Goal: Navigation & Orientation: Find specific page/section

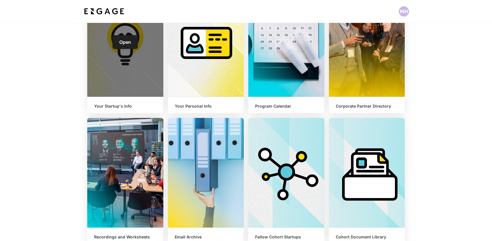
scroll to position [184, 0]
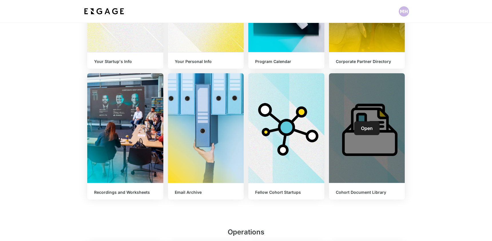
click at [359, 126] on link "Open" at bounding box center [366, 128] width 25 height 14
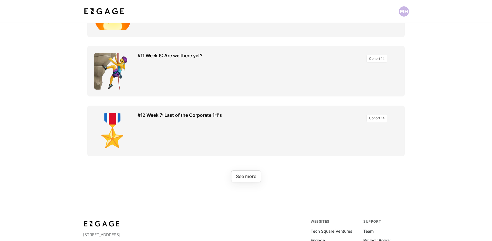
scroll to position [810, 0]
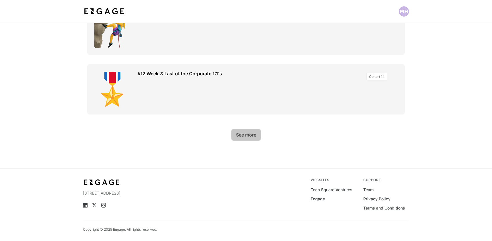
click at [242, 134] on button "See more" at bounding box center [246, 135] width 30 height 12
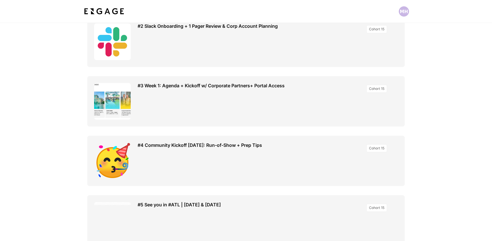
scroll to position [1189, 0]
